Goal: Information Seeking & Learning: Learn about a topic

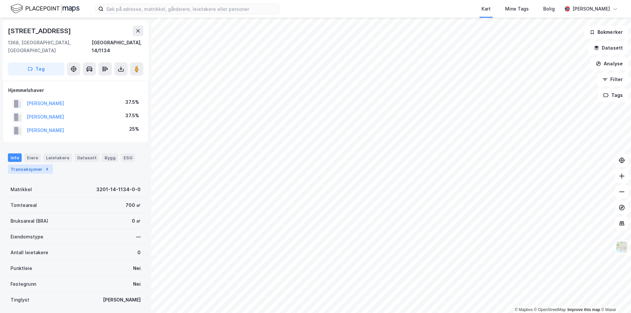
click at [31, 165] on div "Transaksjoner 4" at bounding box center [30, 169] width 45 height 9
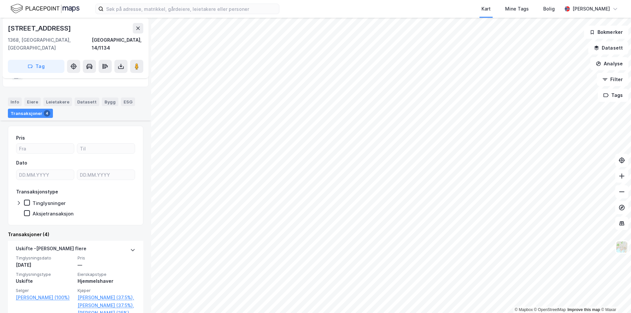
scroll to position [132, 0]
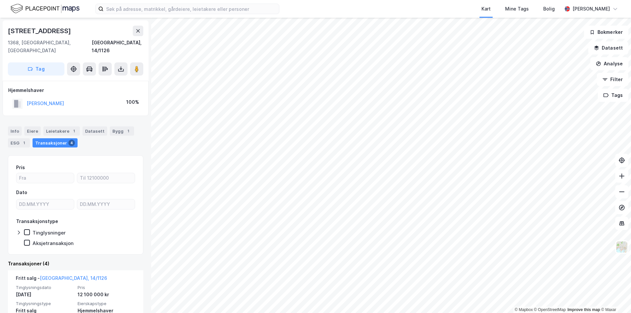
scroll to position [99, 0]
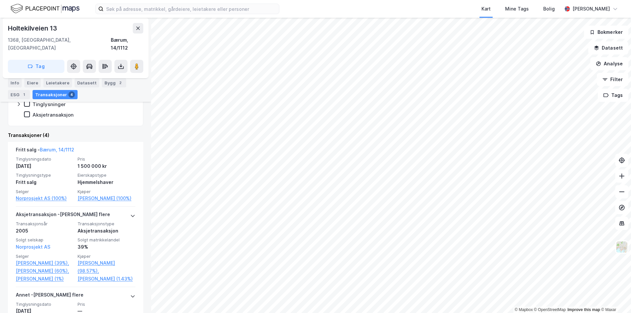
scroll to position [132, 0]
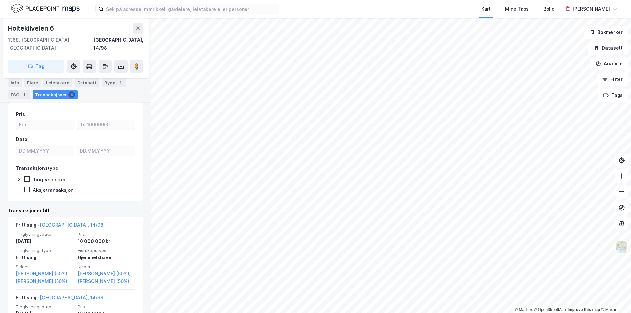
scroll to position [99, 0]
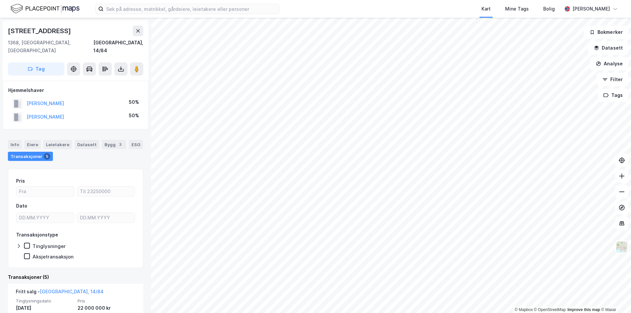
drag, startPoint x: 68, startPoint y: 29, endPoint x: 0, endPoint y: 29, distance: 68.1
click at [0, 29] on div "[PERSON_NAME] 116a 1368, Stabekk, [GEOGRAPHIC_DATA], 14/84 Tag Hjemmelshaver [P…" at bounding box center [75, 166] width 151 height 296
copy div "[STREET_ADDRESS]"
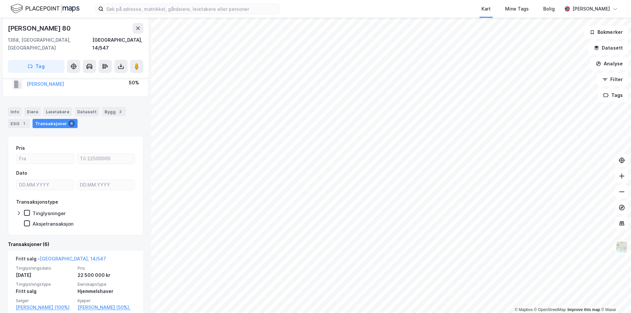
scroll to position [66, 0]
